Goal: Information Seeking & Learning: Learn about a topic

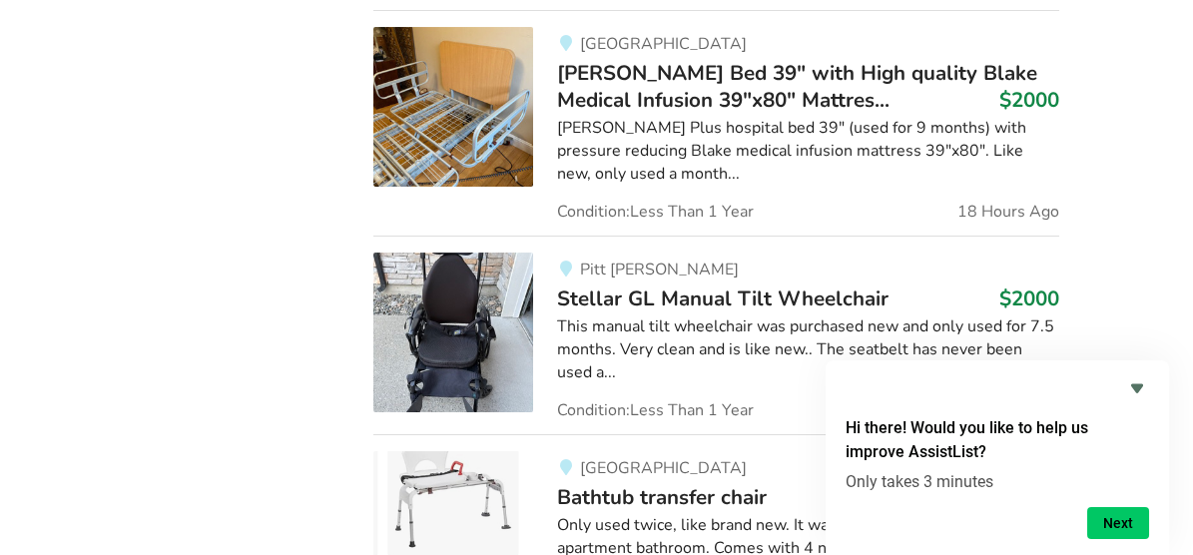
scroll to position [1733, 0]
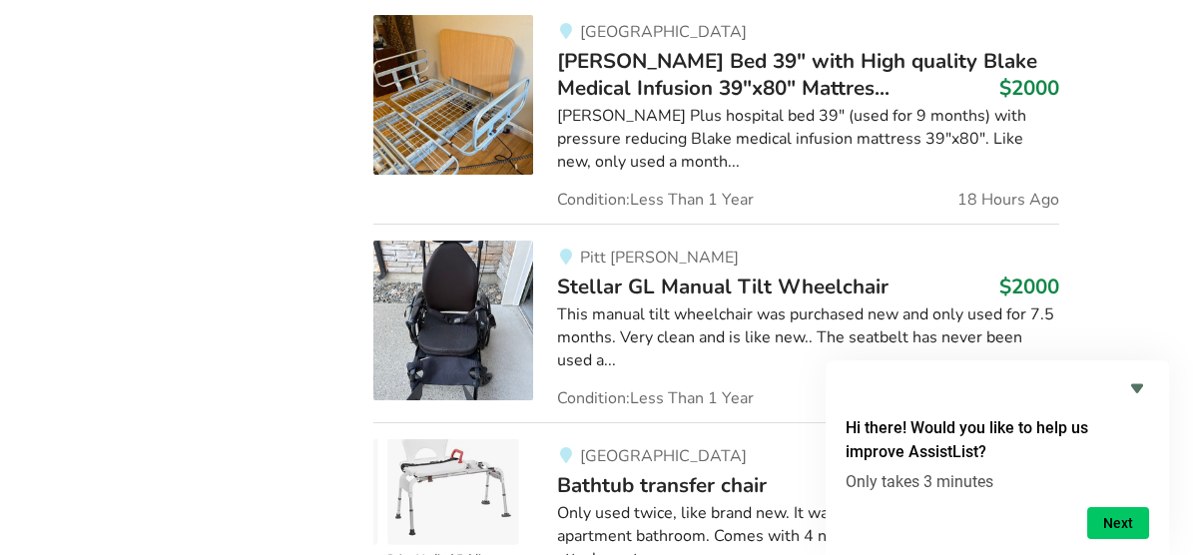
click at [428, 243] on img at bounding box center [453, 321] width 160 height 160
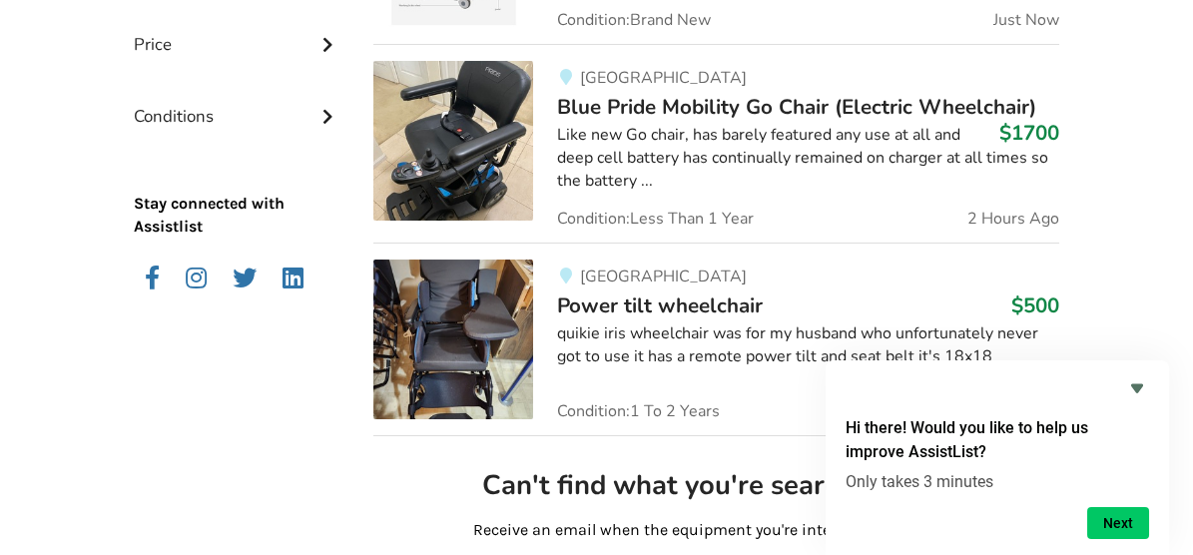
scroll to position [698, 0]
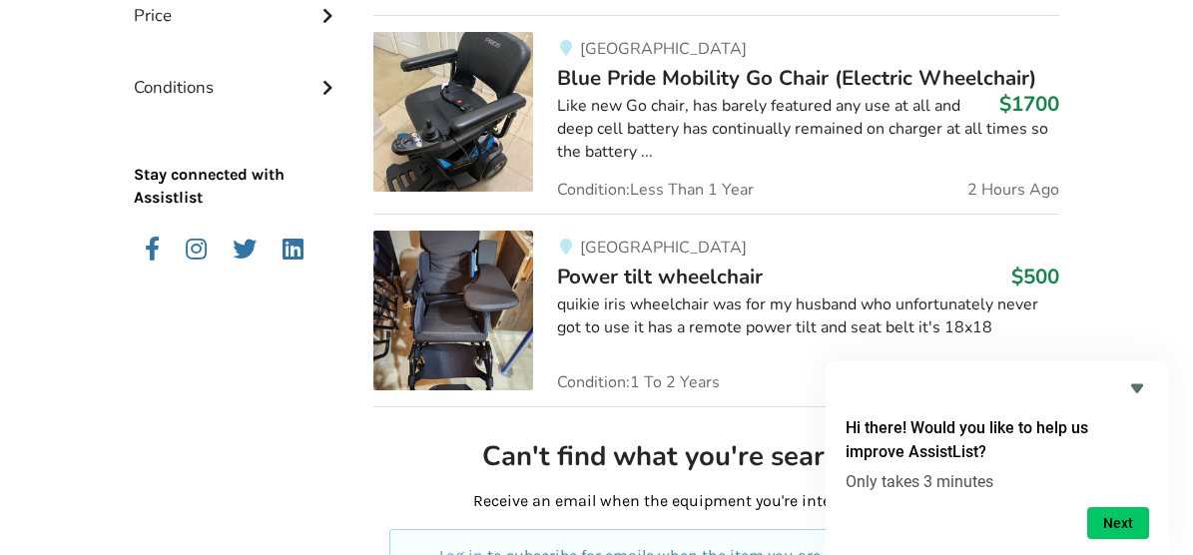
click at [450, 310] on img at bounding box center [453, 311] width 160 height 160
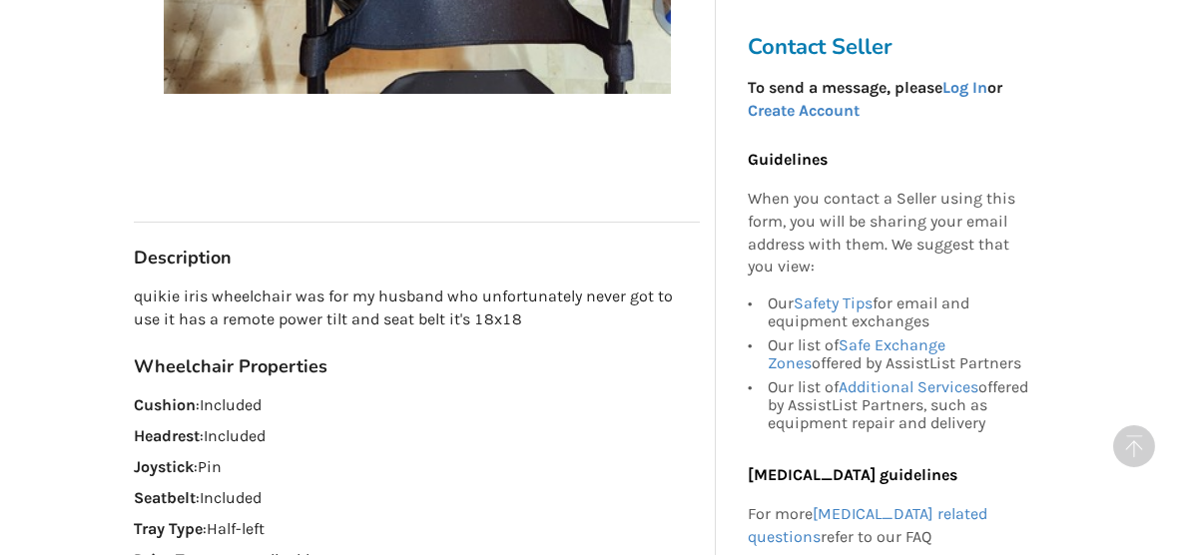
scroll to position [1043, 0]
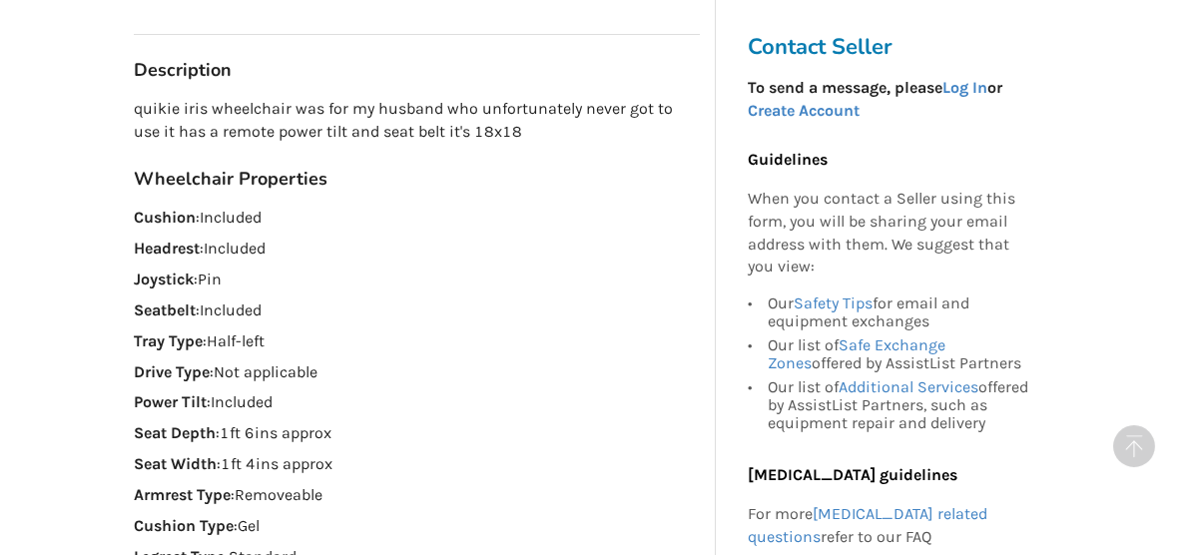
click at [790, 135] on div "Guidelines When you contact a Seller using this form, you will be sharing your …" at bounding box center [890, 462] width 285 height 658
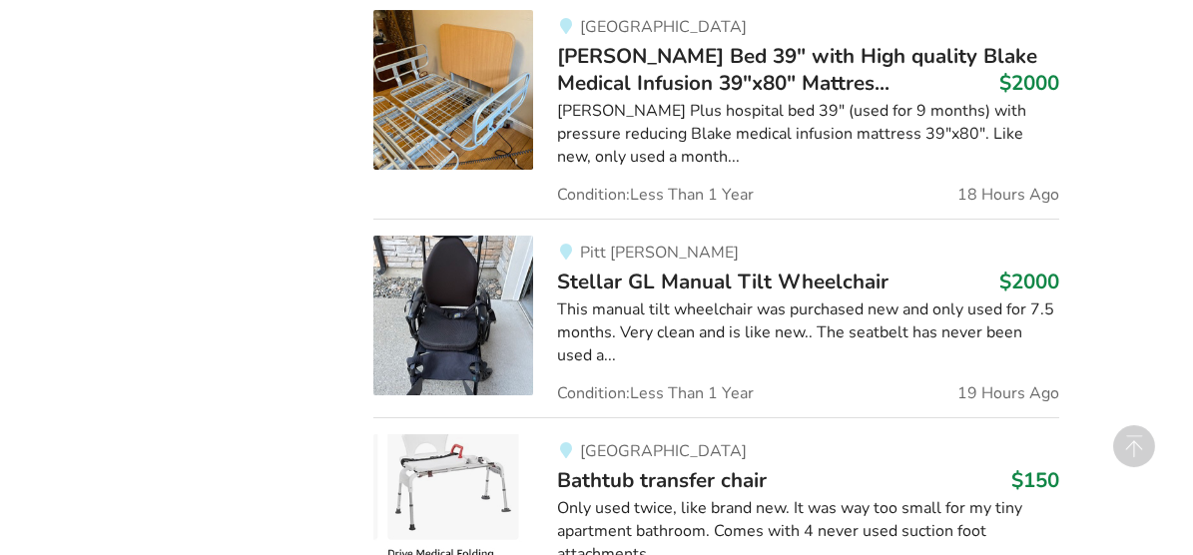
scroll to position [1744, 0]
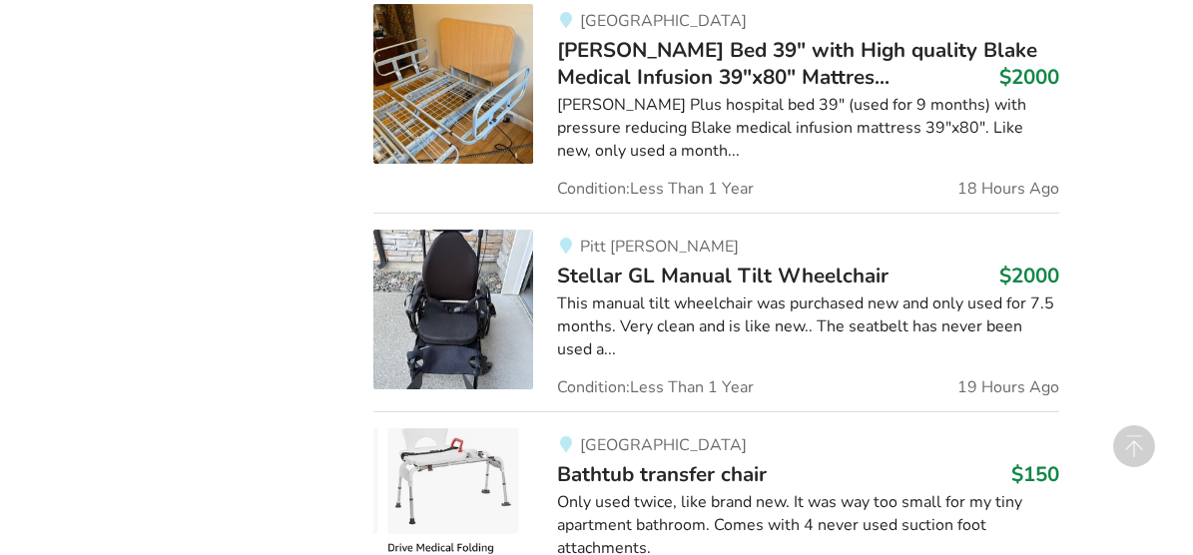
click at [440, 231] on img at bounding box center [453, 310] width 160 height 160
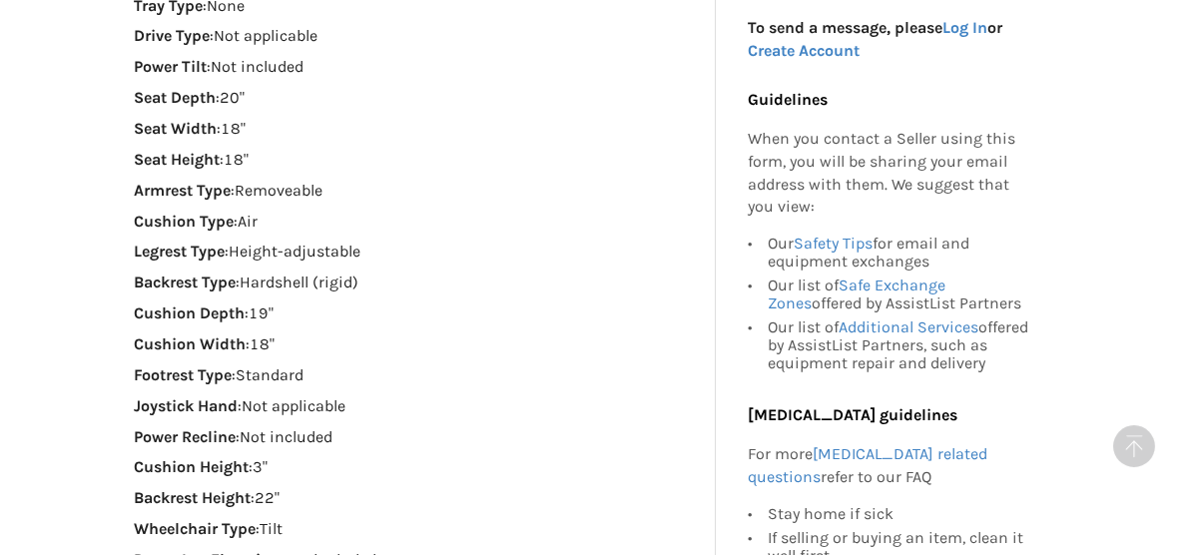
scroll to position [1477, 0]
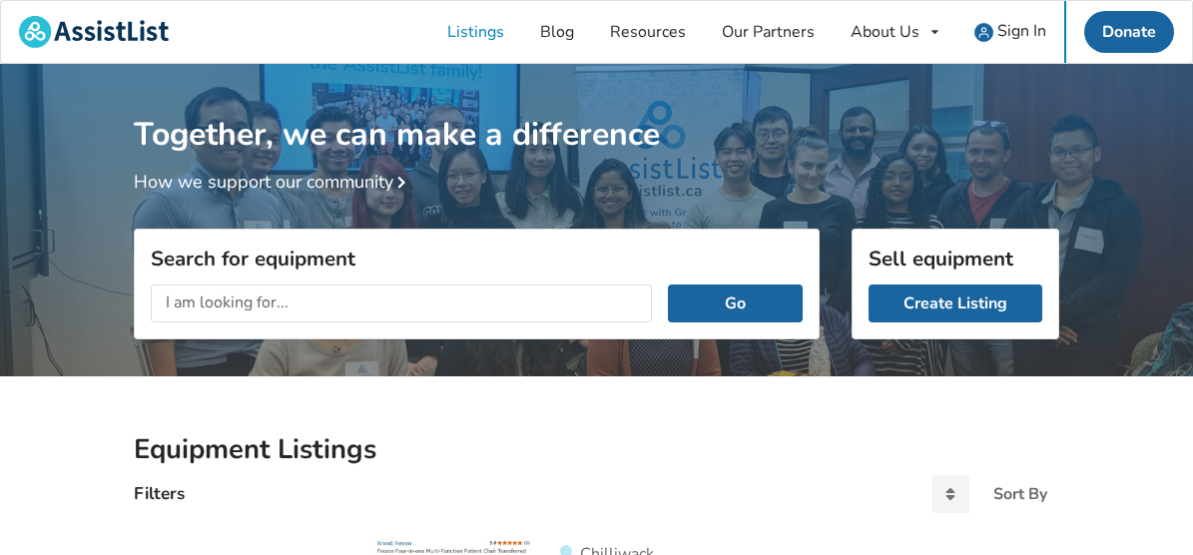
click at [321, 298] on input "text" at bounding box center [401, 303] width 501 height 38
type input "tilt wheelchair"
click at [791, 301] on button "Go" at bounding box center [735, 303] width 135 height 38
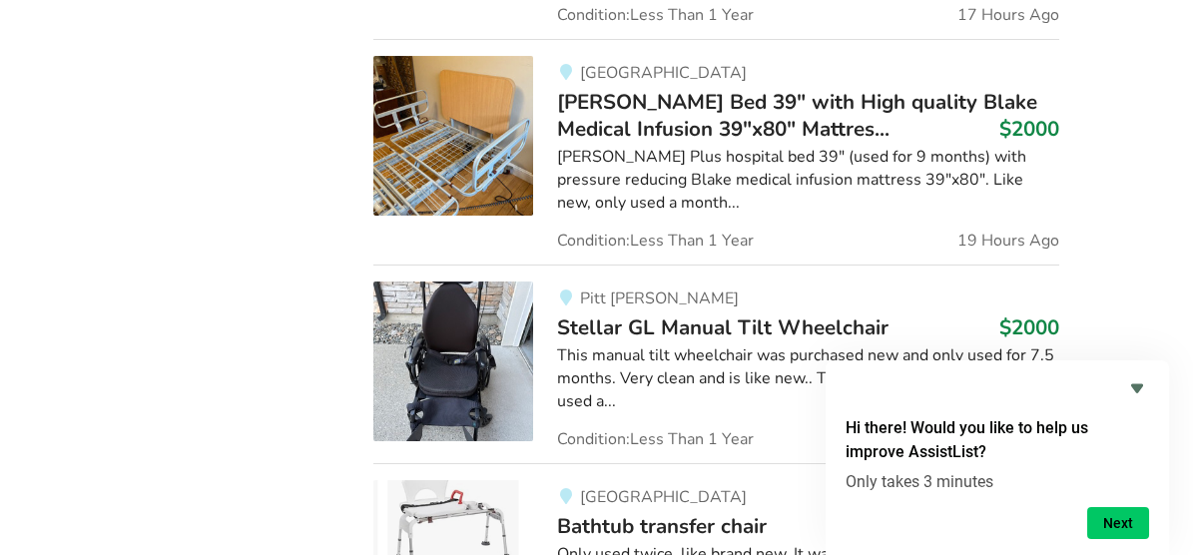
scroll to position [1715, 0]
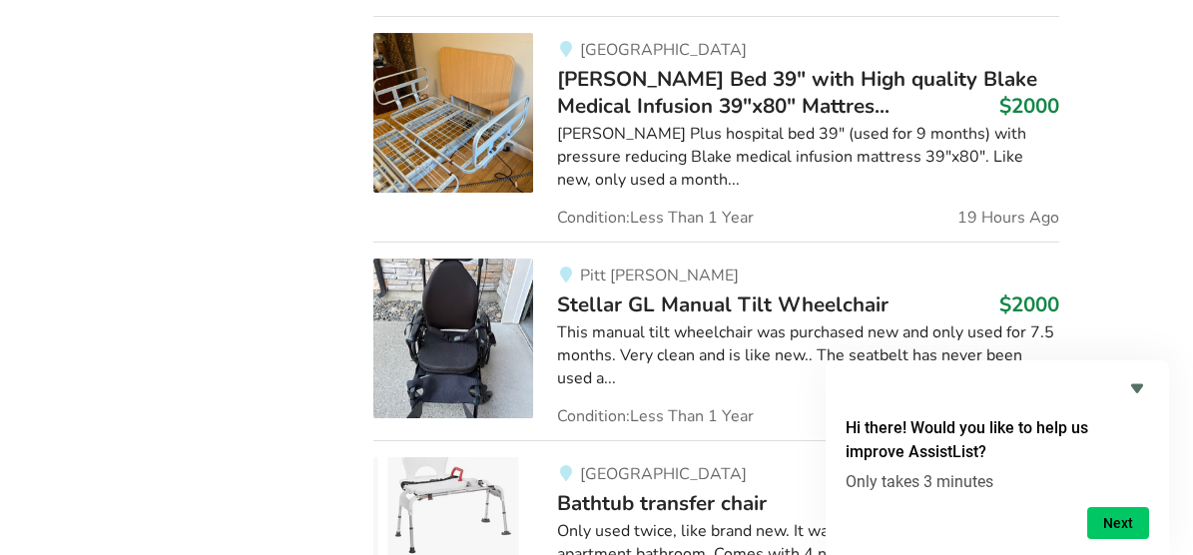
click at [463, 259] on img at bounding box center [453, 339] width 160 height 160
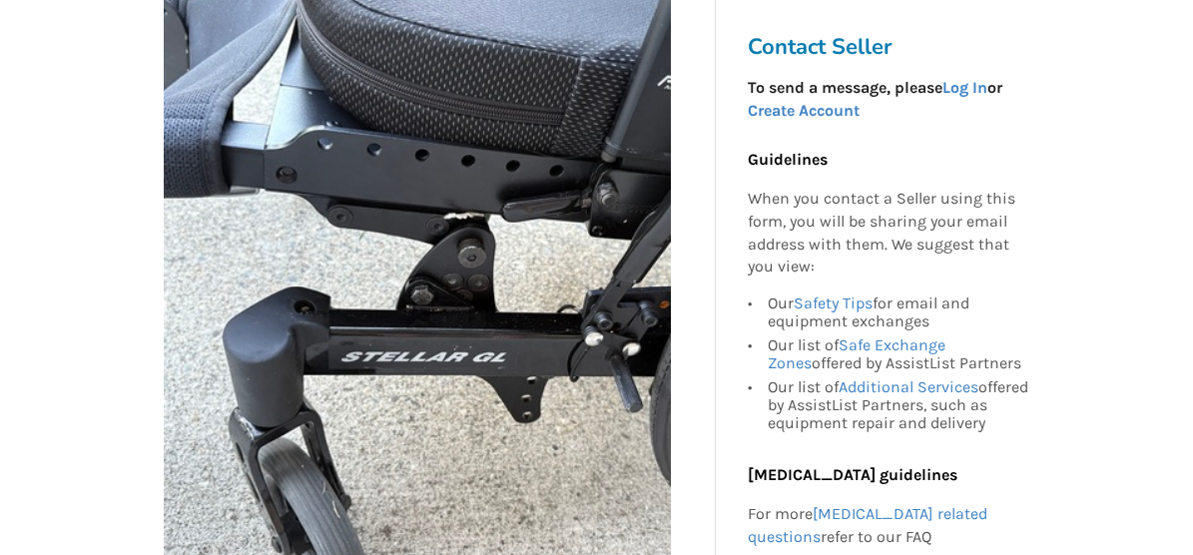
scroll to position [217, 0]
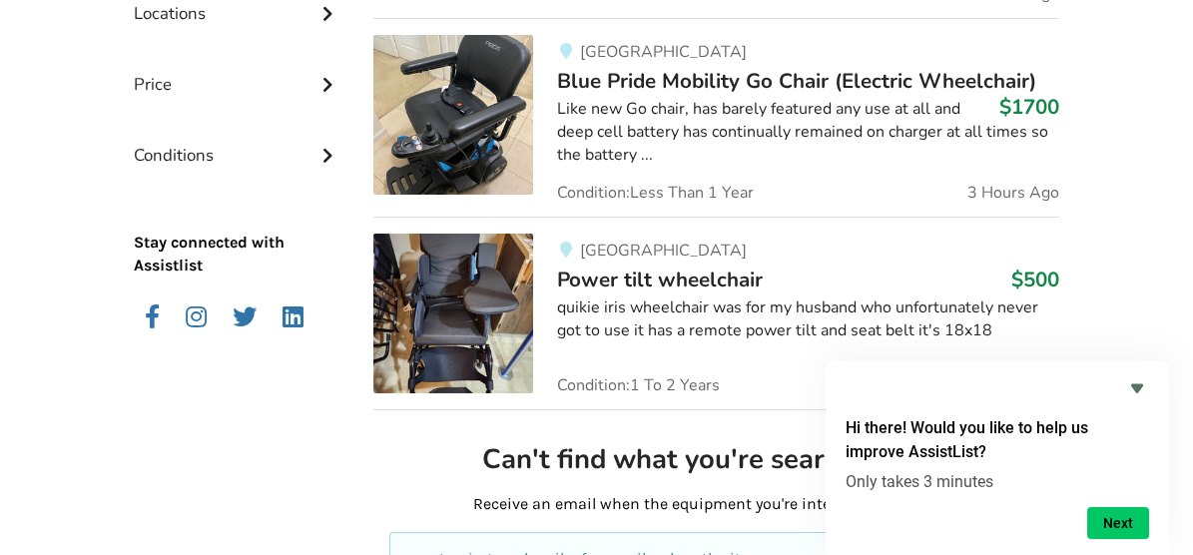
scroll to position [700, 0]
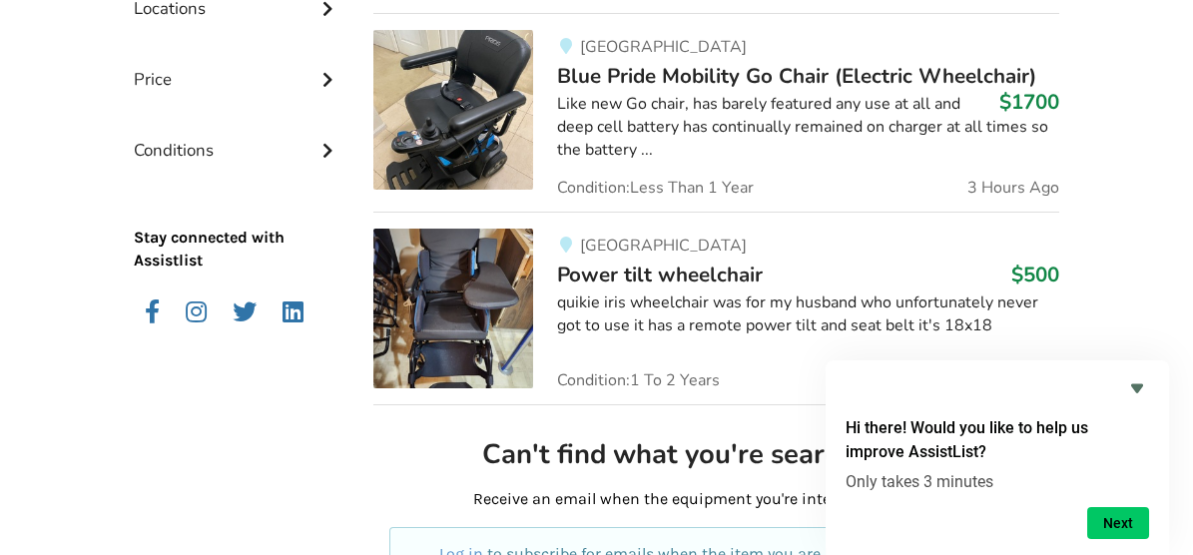
click at [665, 263] on span "Power tilt wheelchair" at bounding box center [660, 275] width 206 height 28
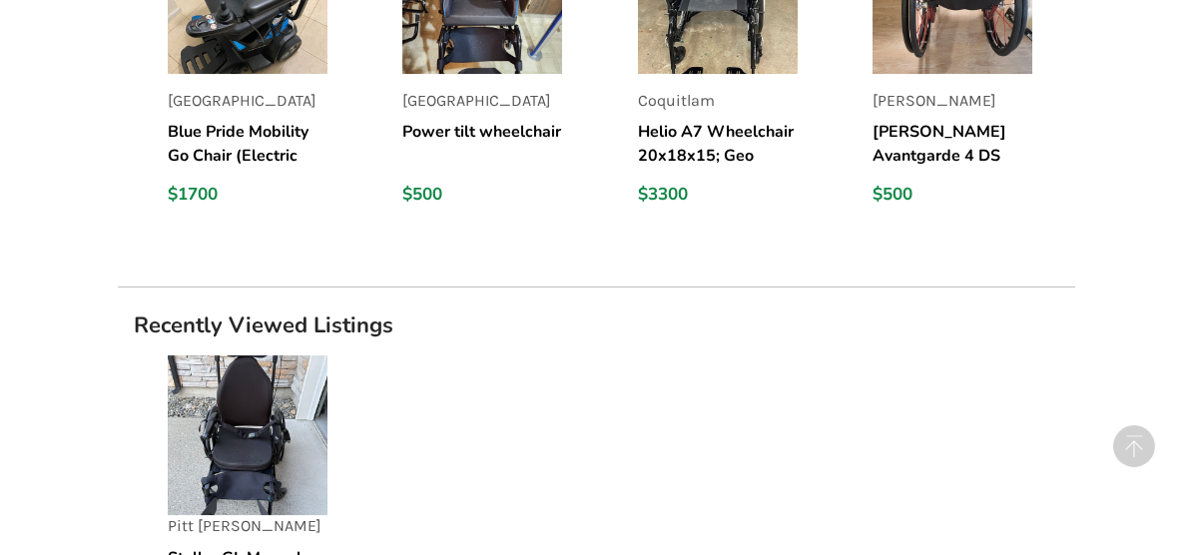
scroll to position [2335, 0]
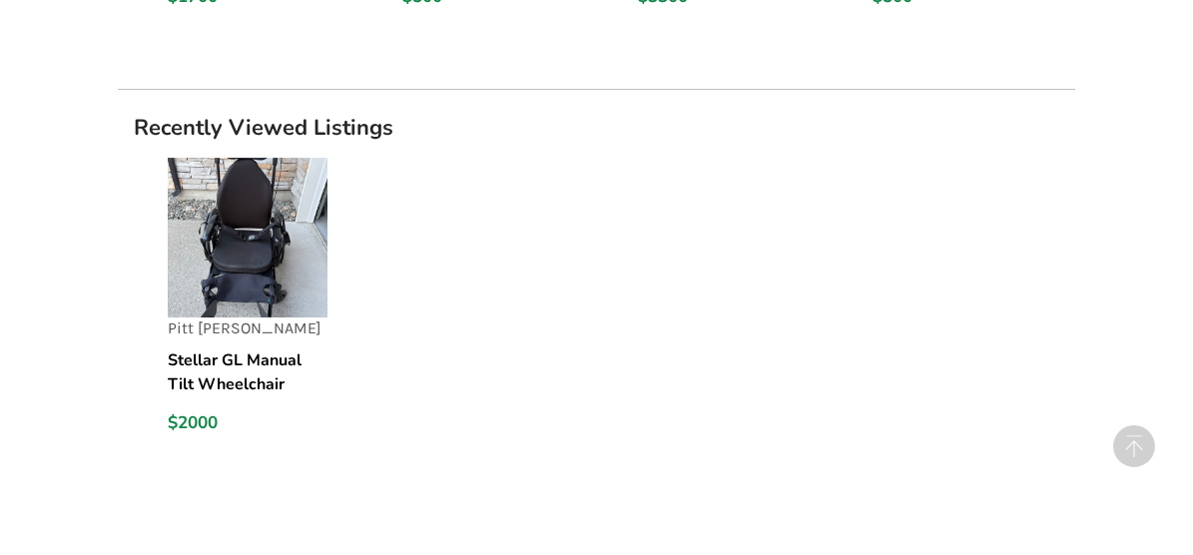
click at [174, 354] on h5 "Stellar GL Manual Tilt Wheelchair" at bounding box center [248, 372] width 160 height 48
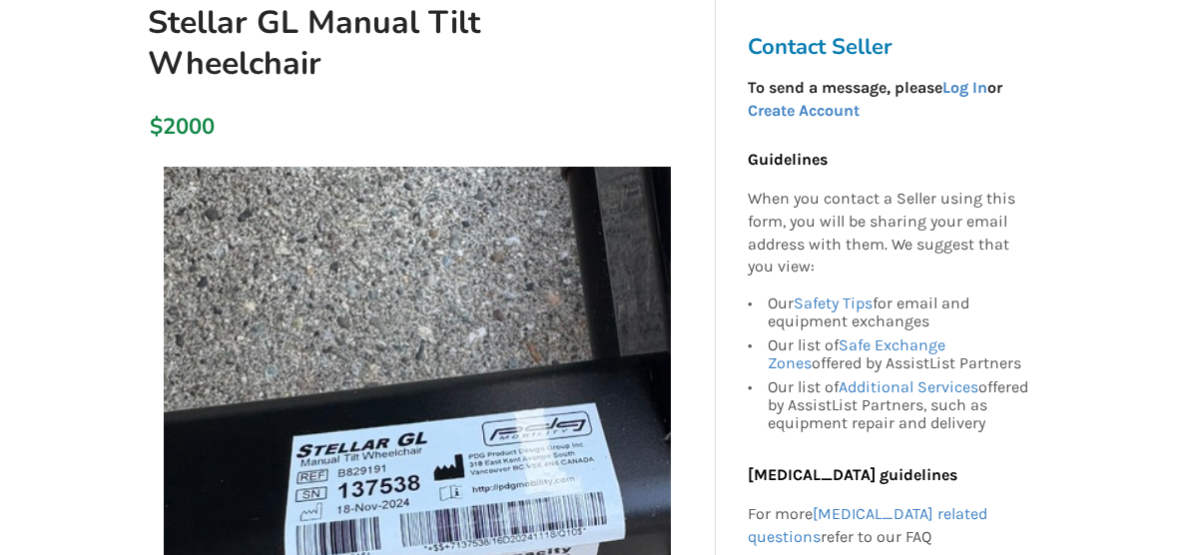
scroll to position [190, 0]
